Goal: Navigation & Orientation: Find specific page/section

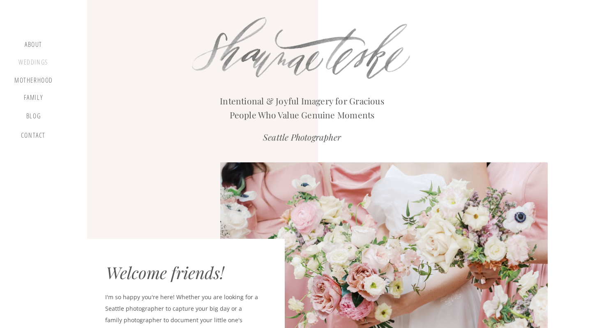
click at [43, 61] on div "Weddings" at bounding box center [33, 63] width 31 height 10
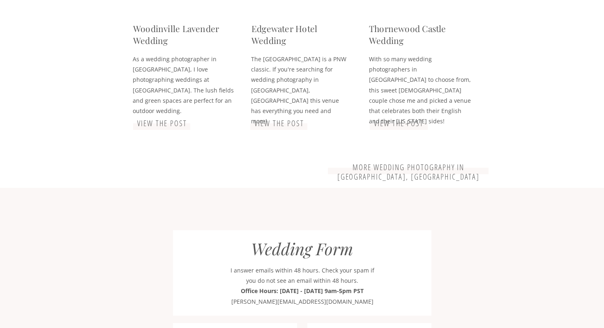
scroll to position [2028, 0]
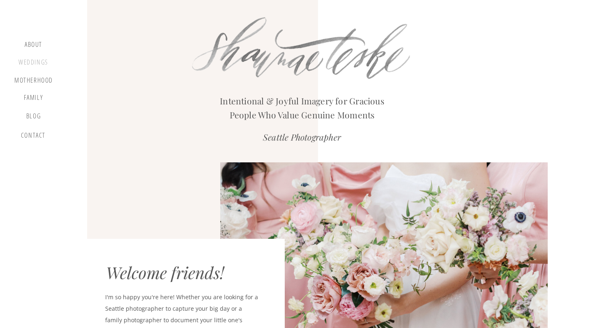
click at [41, 62] on div "Weddings" at bounding box center [33, 63] width 31 height 10
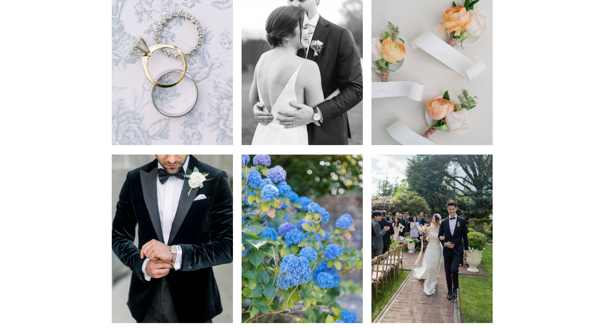
scroll to position [912, 0]
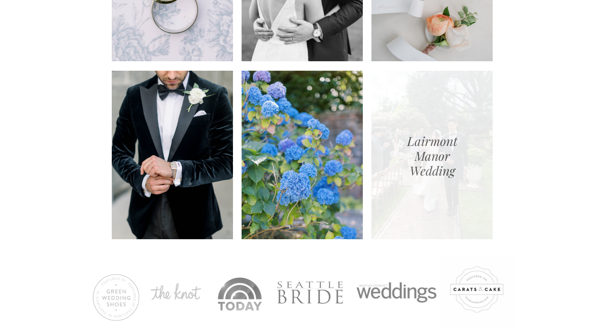
click at [439, 186] on div at bounding box center [431, 155] width 121 height 168
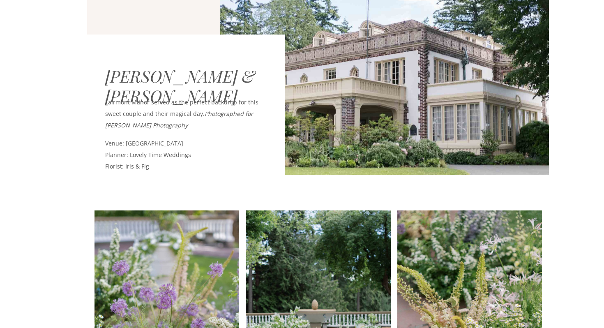
scroll to position [183, 0]
